Goal: Transaction & Acquisition: Purchase product/service

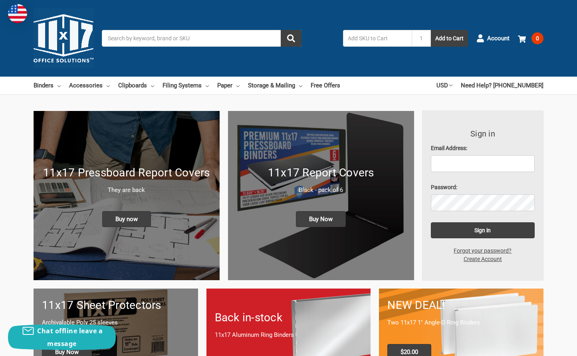
click at [213, 36] on input "Search" at bounding box center [202, 38] width 200 height 17
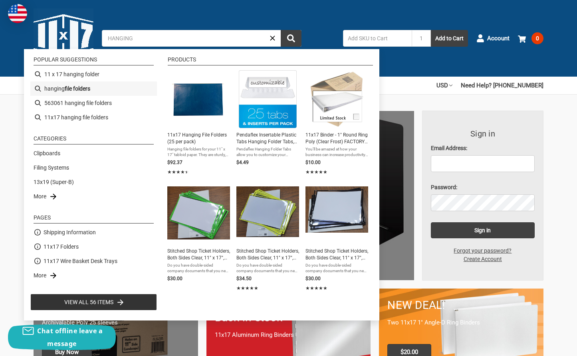
click at [68, 90] on b "file folders" at bounding box center [78, 89] width 26 height 8
type input "hanging file folders"
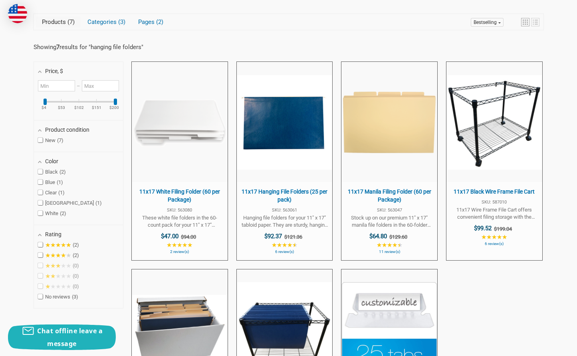
scroll to position [200, 0]
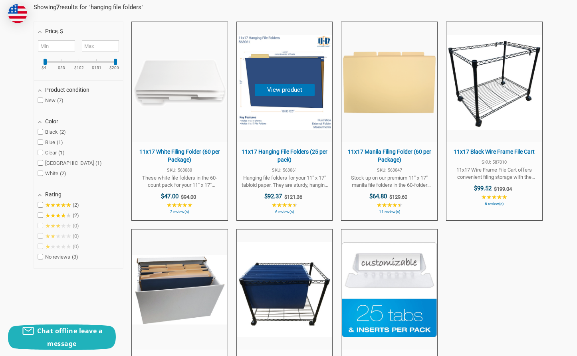
drag, startPoint x: 242, startPoint y: 152, endPoint x: 320, endPoint y: 155, distance: 77.6
click at [320, 155] on span "11x17 Hanging File Folders (25 per pack)" at bounding box center [285, 156] width 88 height 16
